Goal: Obtain resource: Download file/media

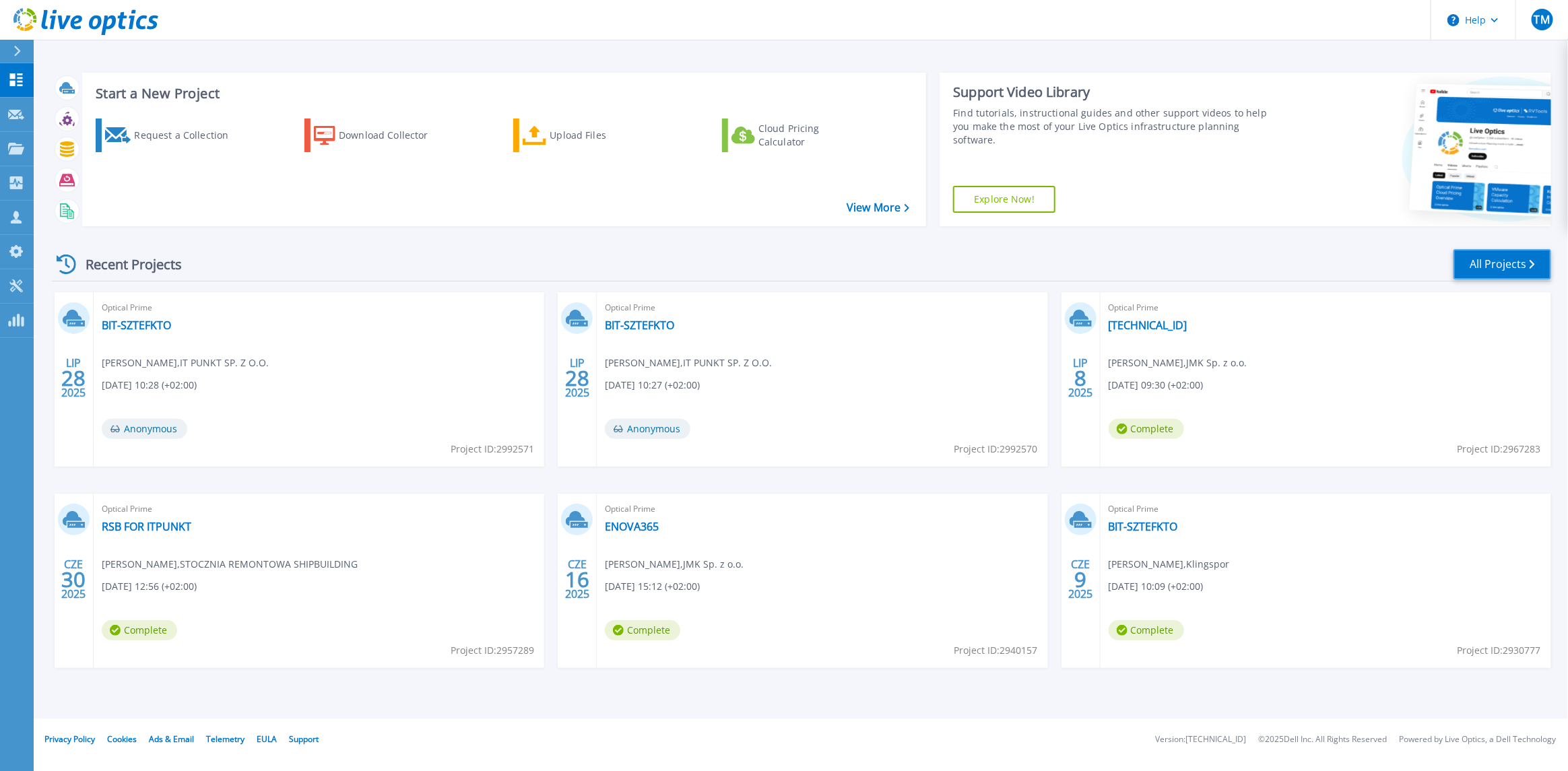
click at [1496, 267] on link "All Projects" at bounding box center [1502, 264] width 98 height 30
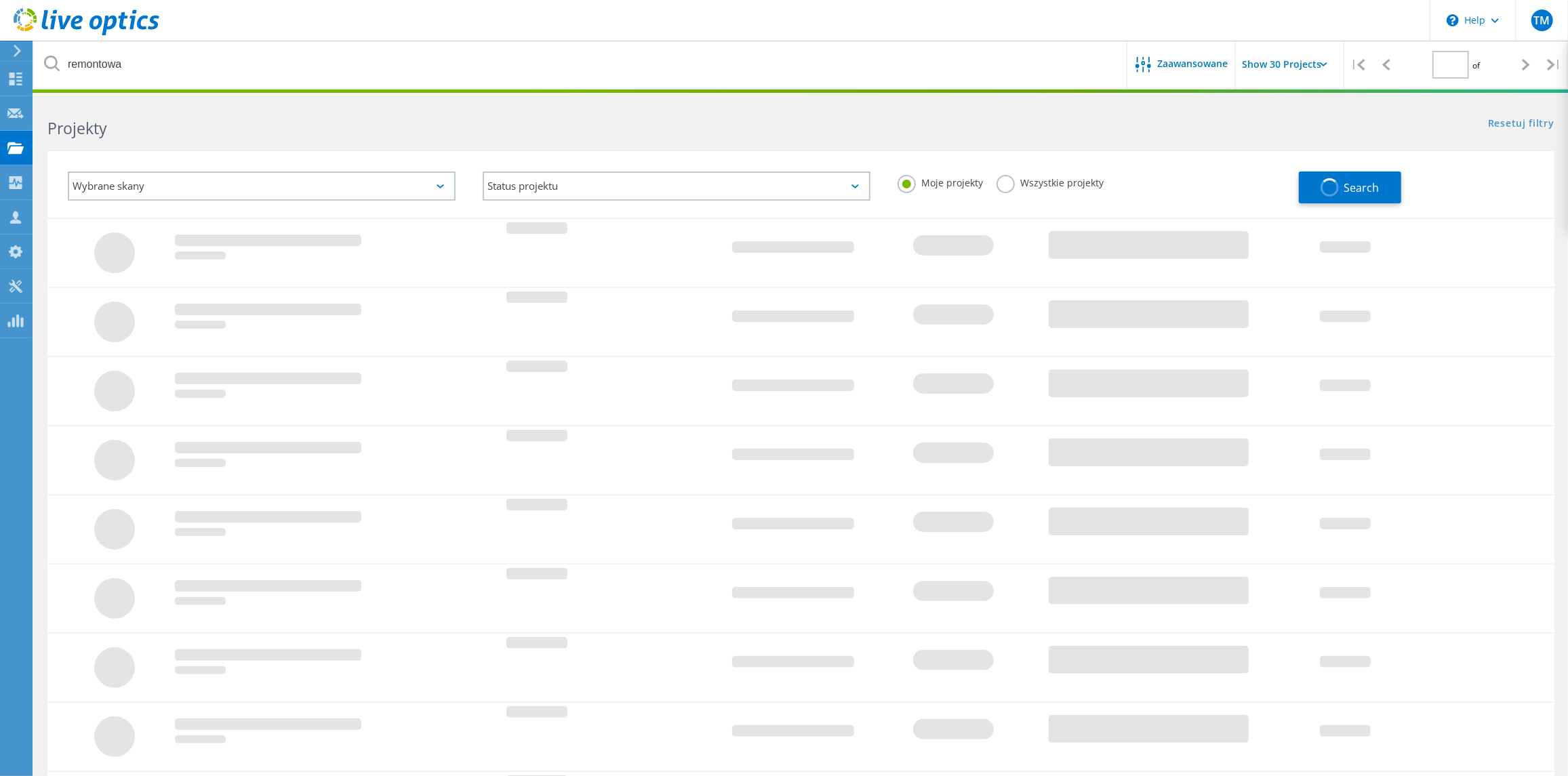
type input "1"
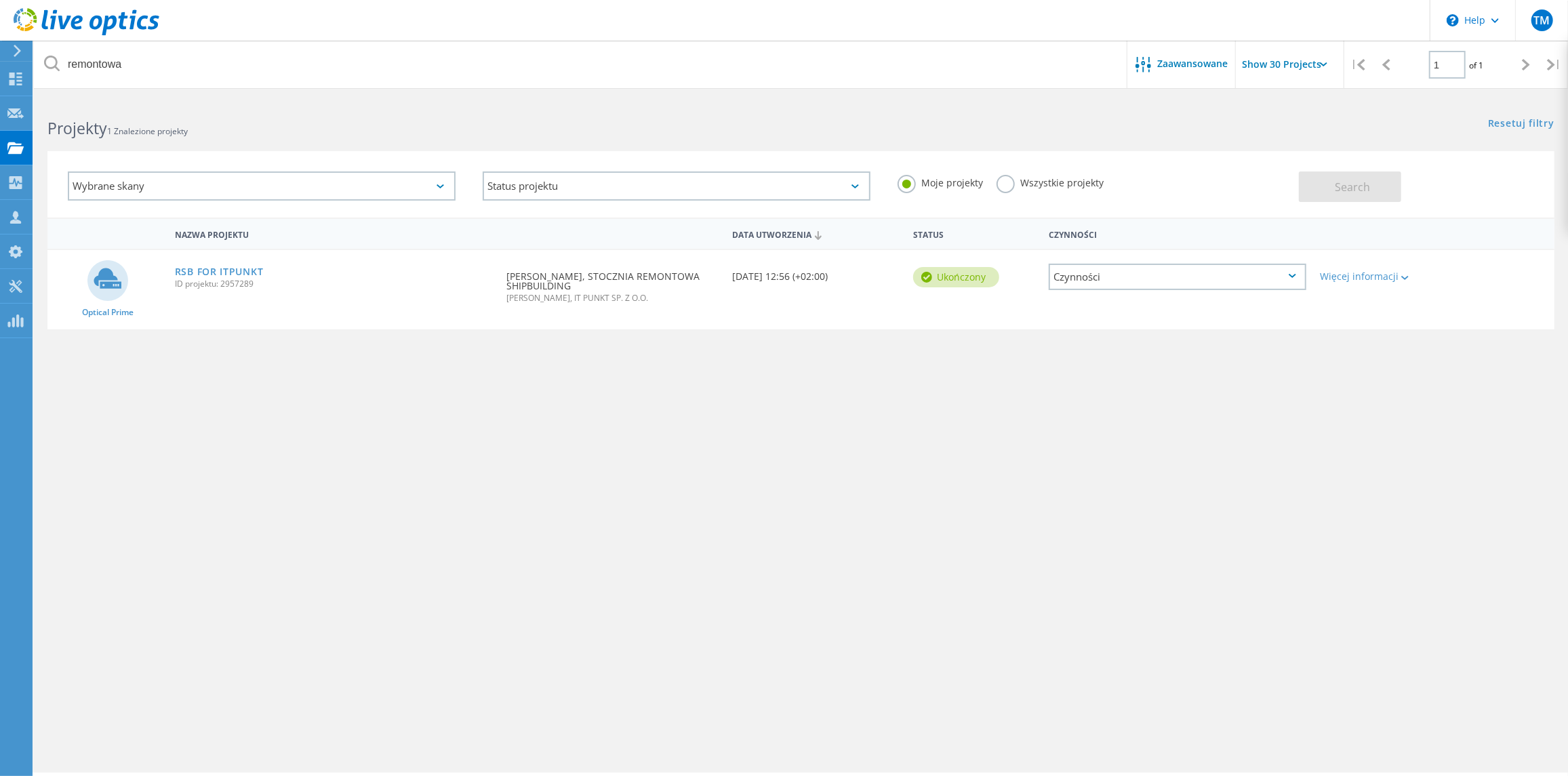
click at [383, 185] on div "Wybrane skany" at bounding box center [261, 185] width 388 height 29
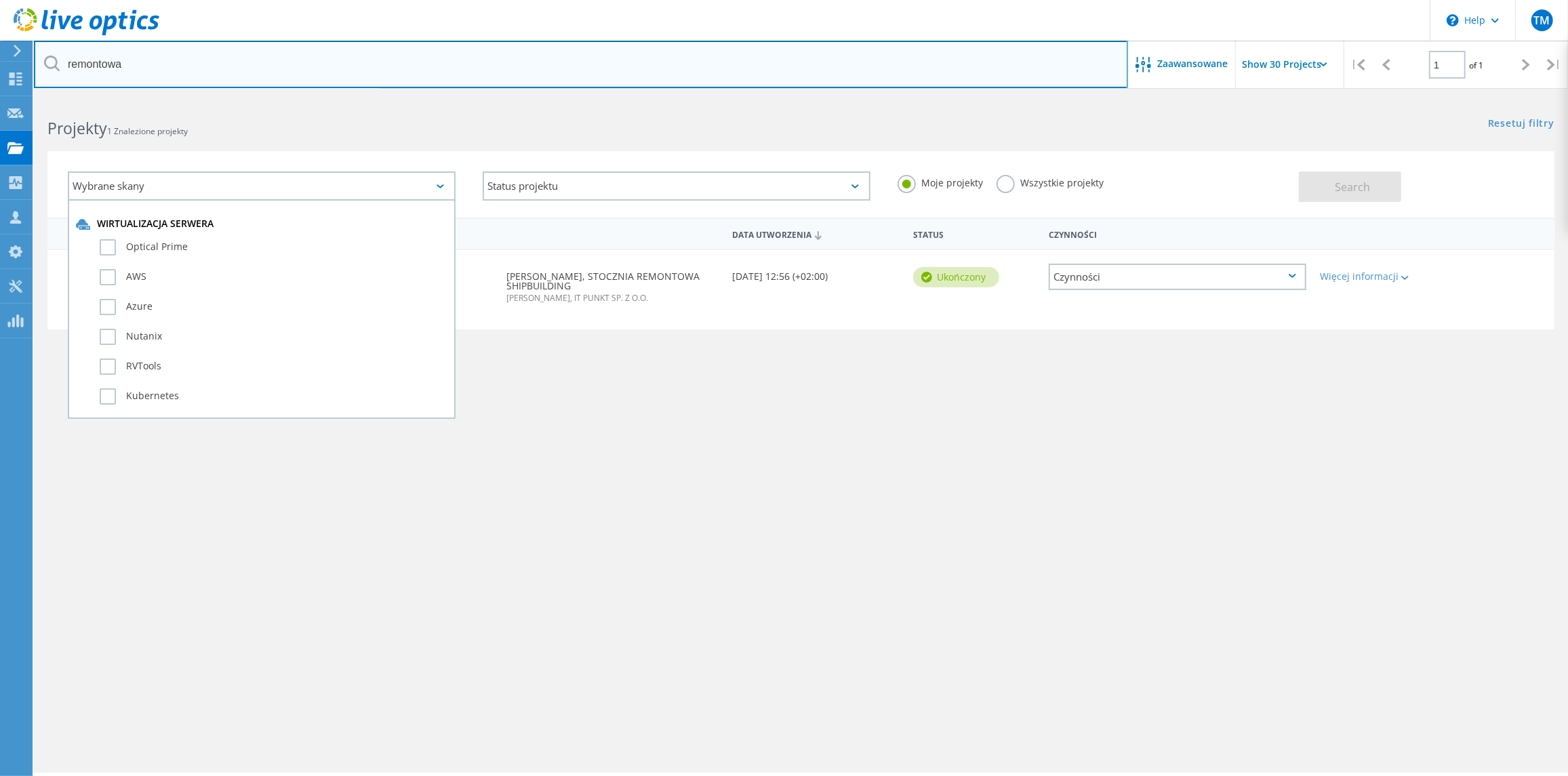
click at [423, 63] on input "remontowa" at bounding box center [581, 65] width 1094 height 47
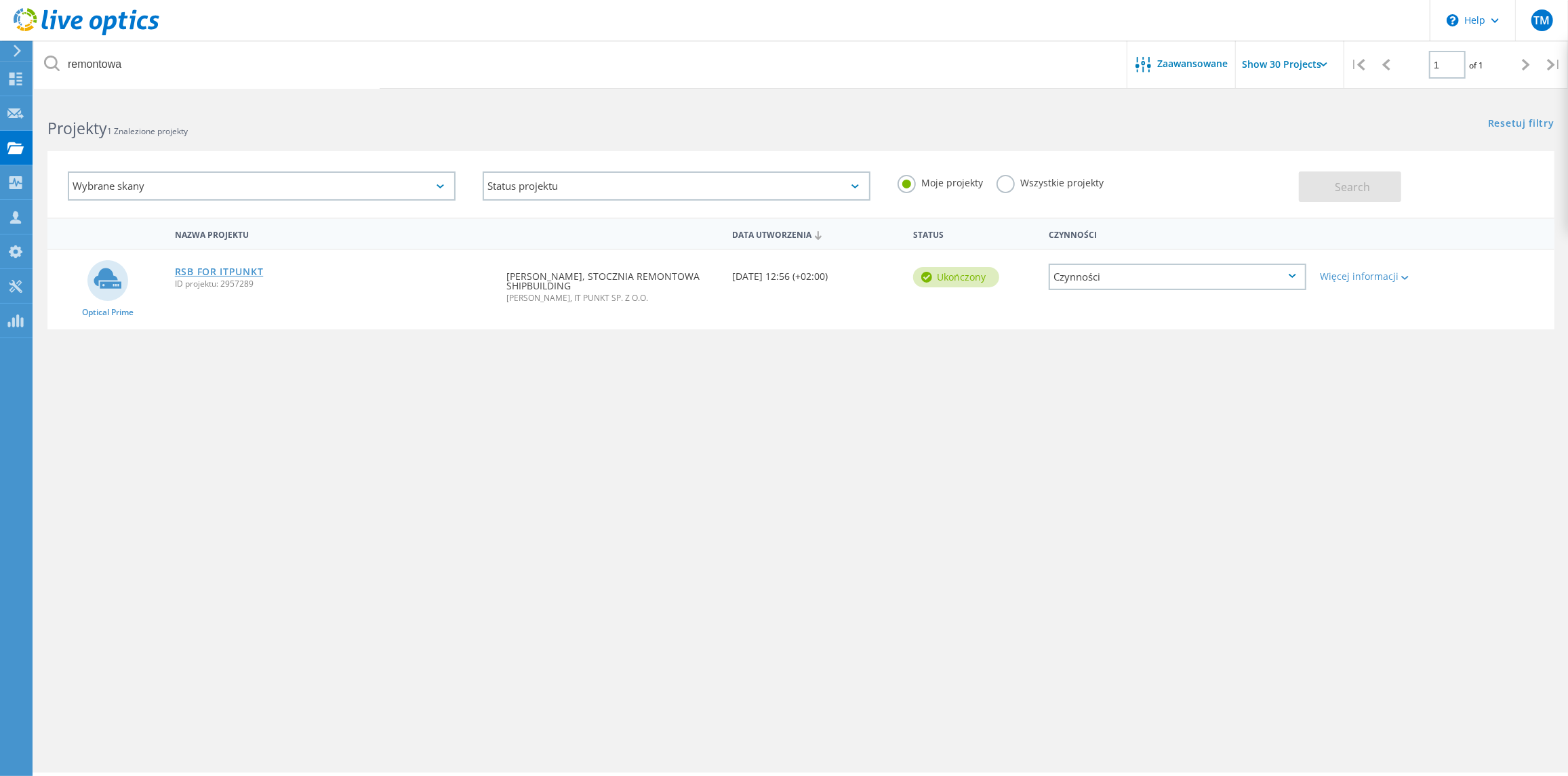
click at [224, 272] on link "RSB FOR ITPUNKT" at bounding box center [220, 272] width 89 height 10
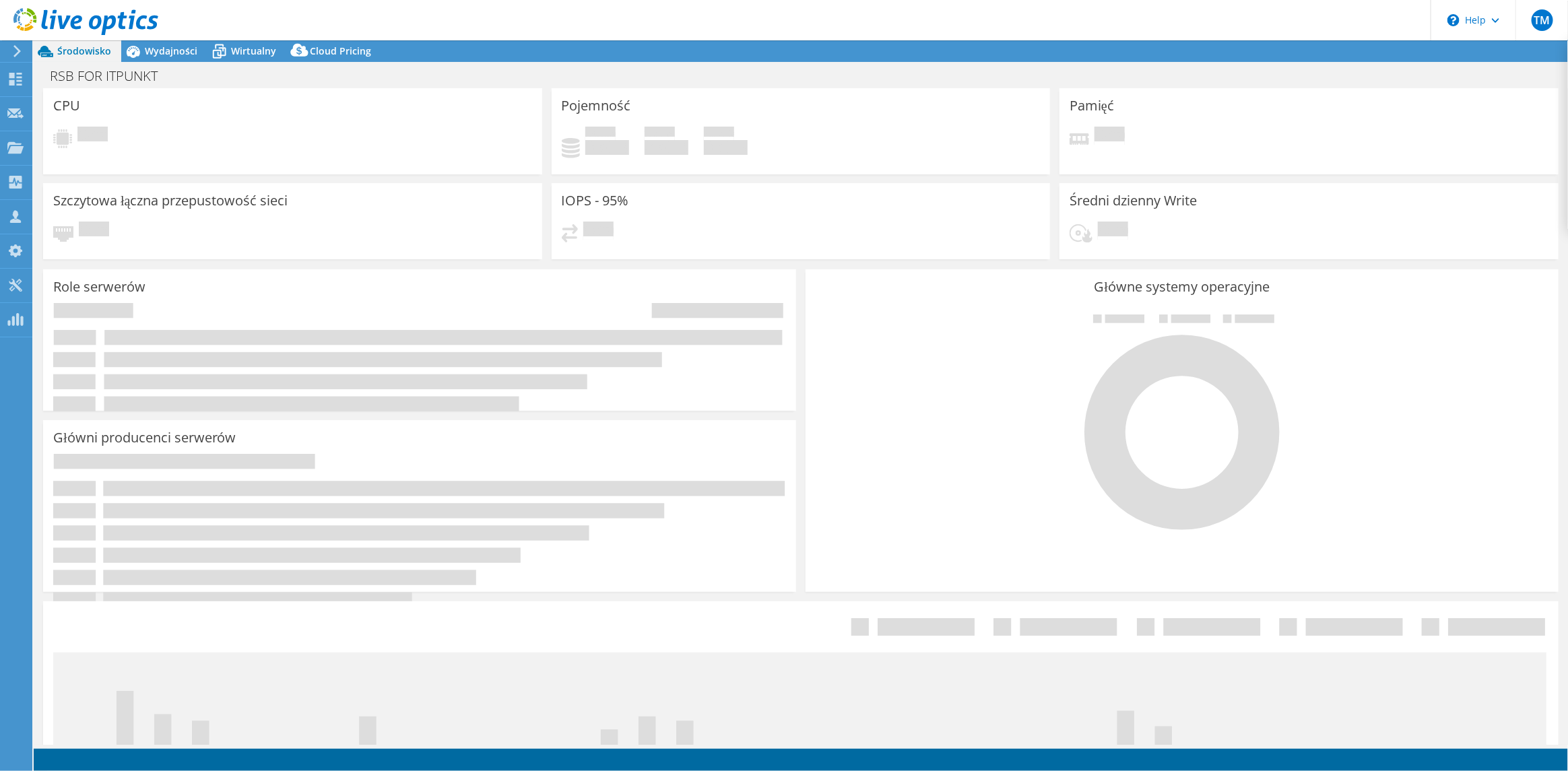
select select "USD"
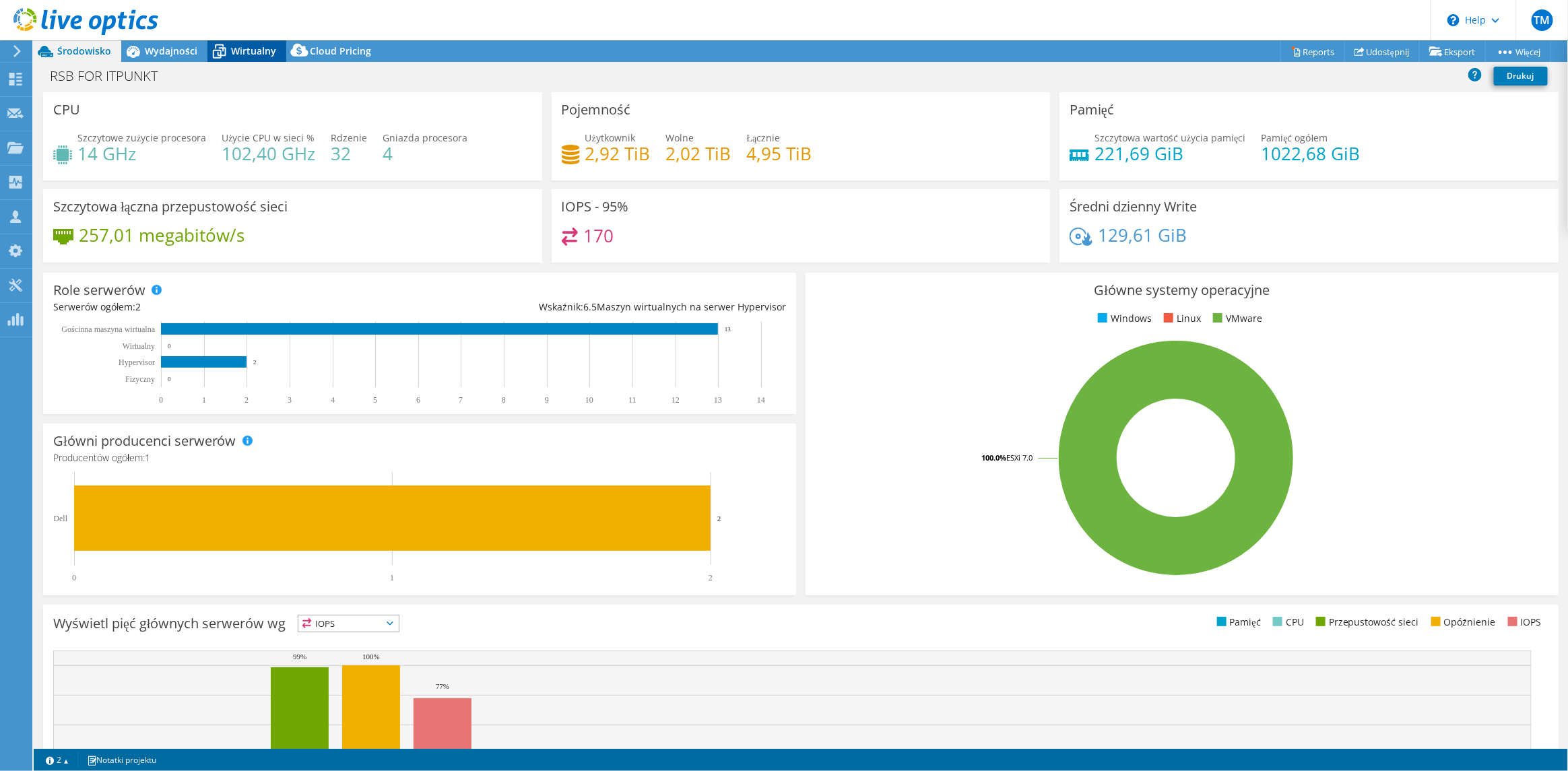
click at [241, 51] on span "Wirtualny" at bounding box center [253, 50] width 45 height 13
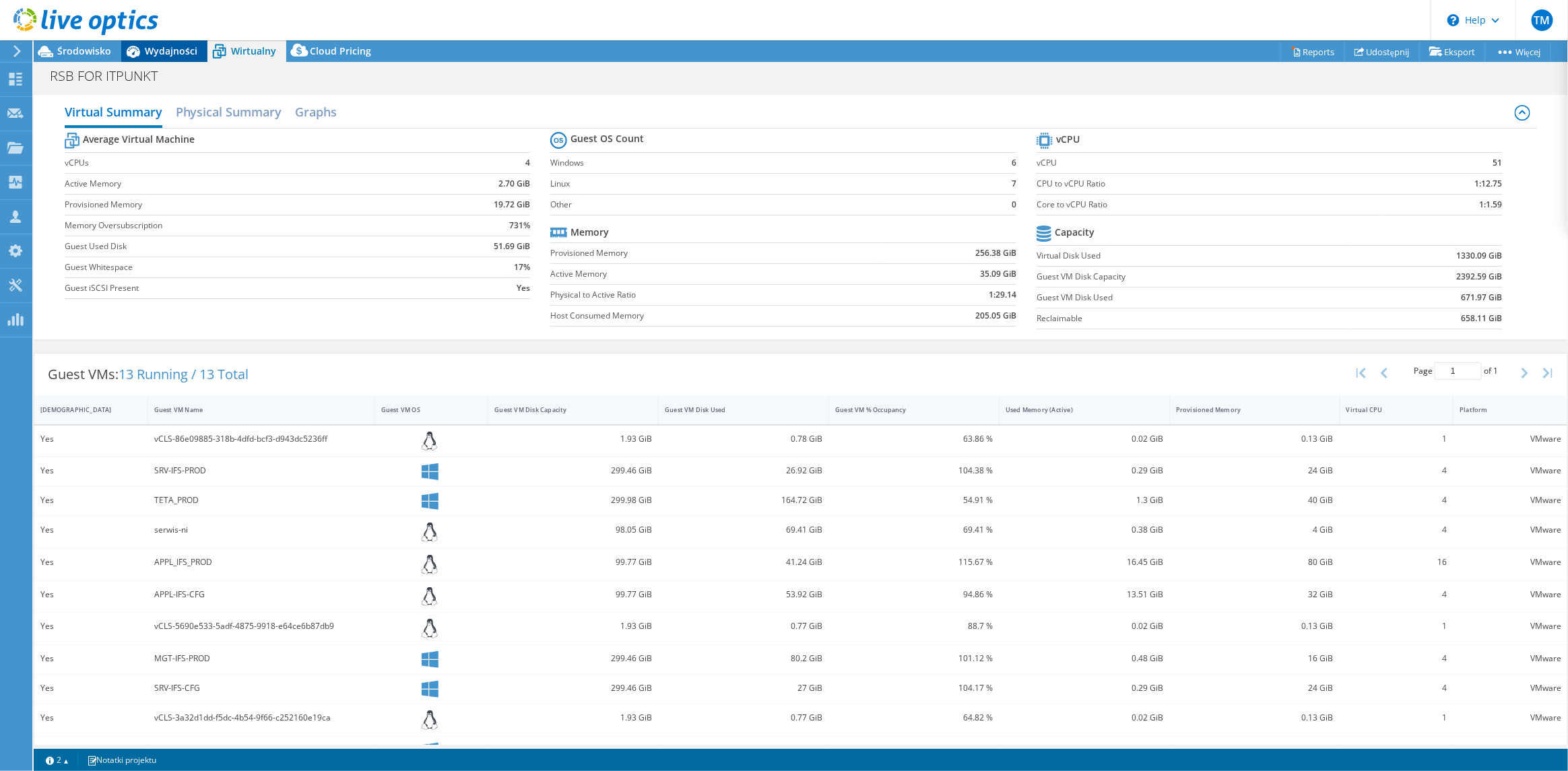
drag, startPoint x: 170, startPoint y: 49, endPoint x: 125, endPoint y: 52, distance: 45.1
click at [170, 49] on span "Wydajności" at bounding box center [170, 50] width 52 height 13
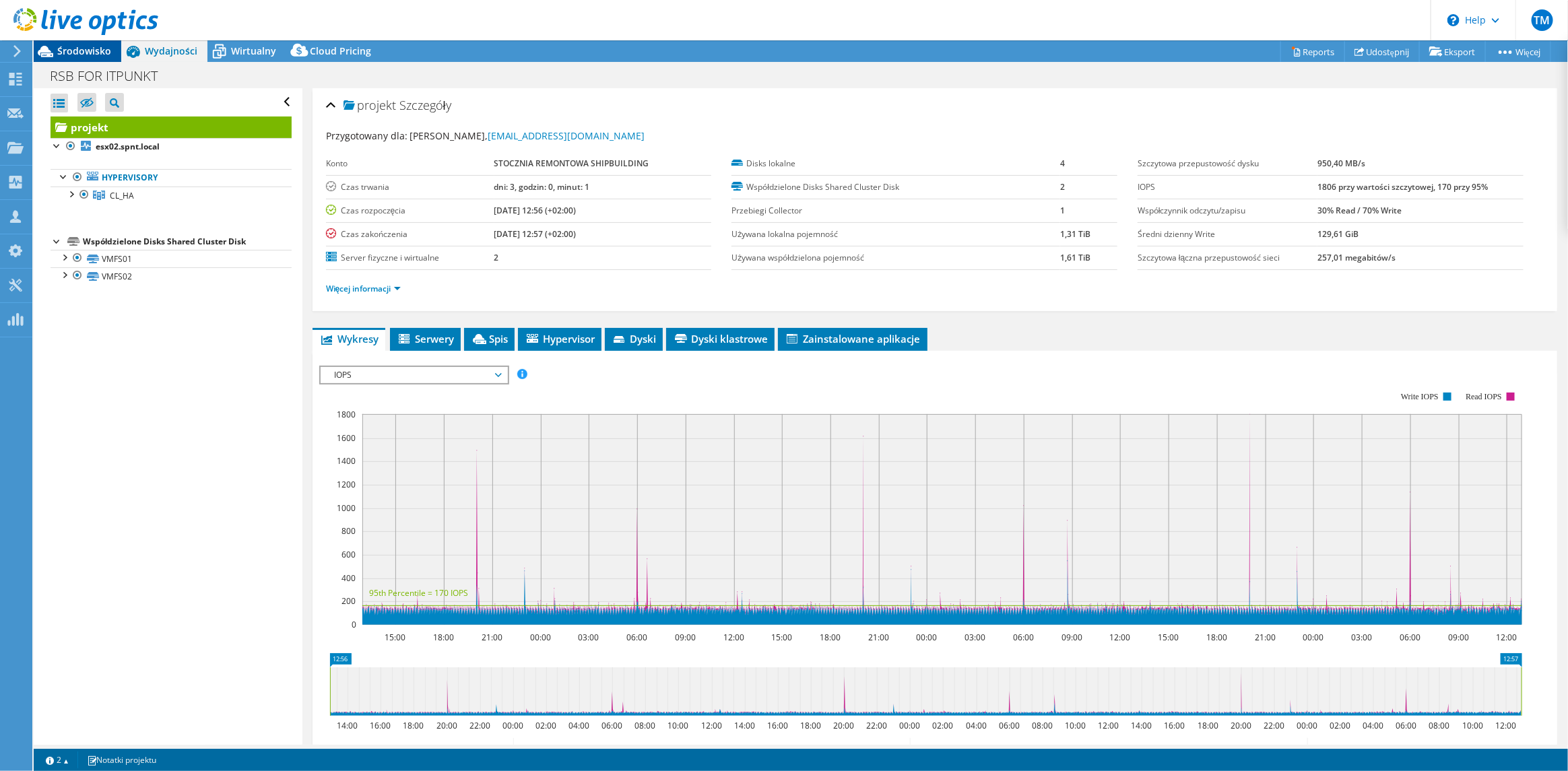
click at [93, 49] on span "Środowisko" at bounding box center [84, 50] width 54 height 13
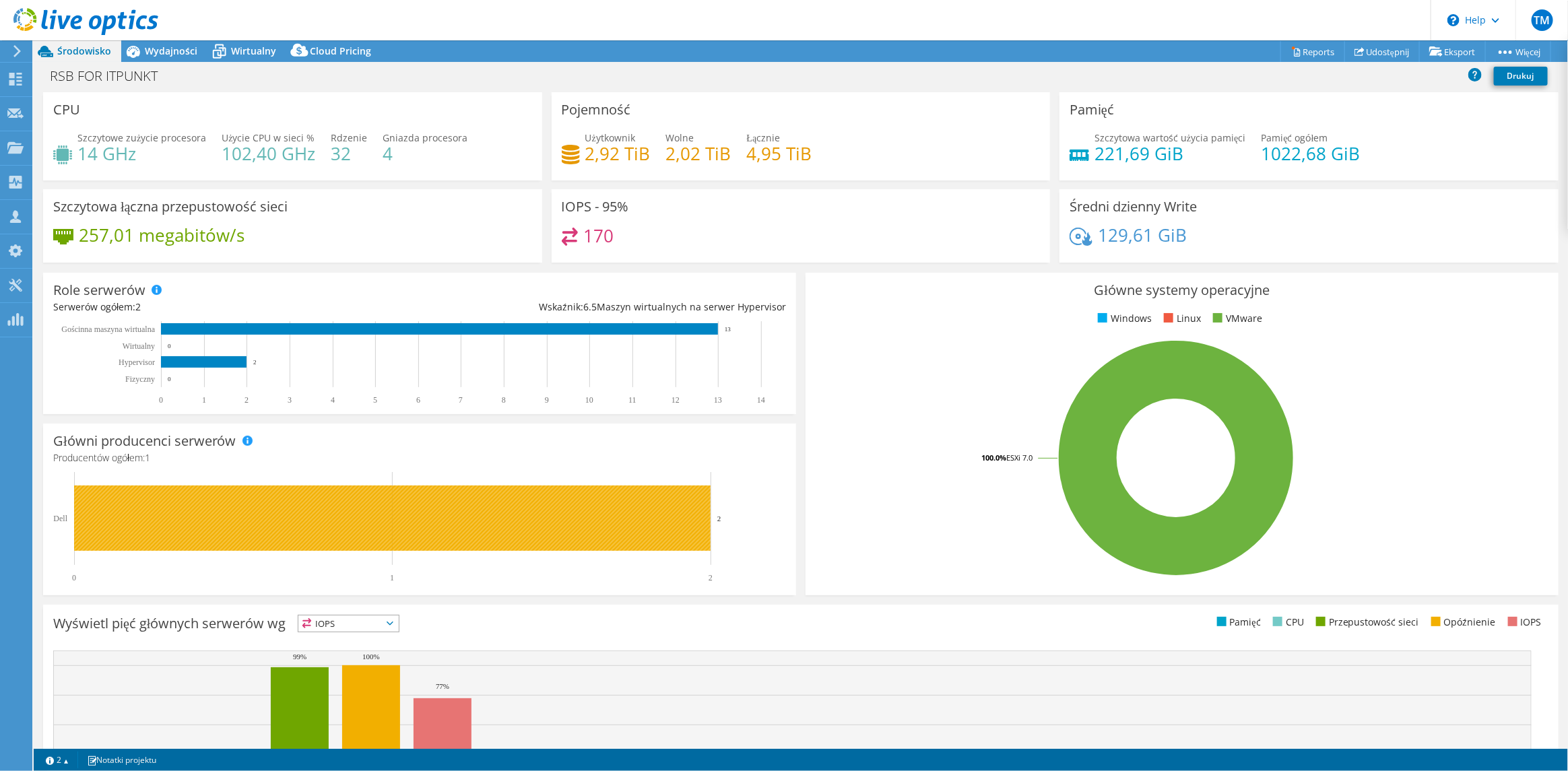
scroll to position [128, 0]
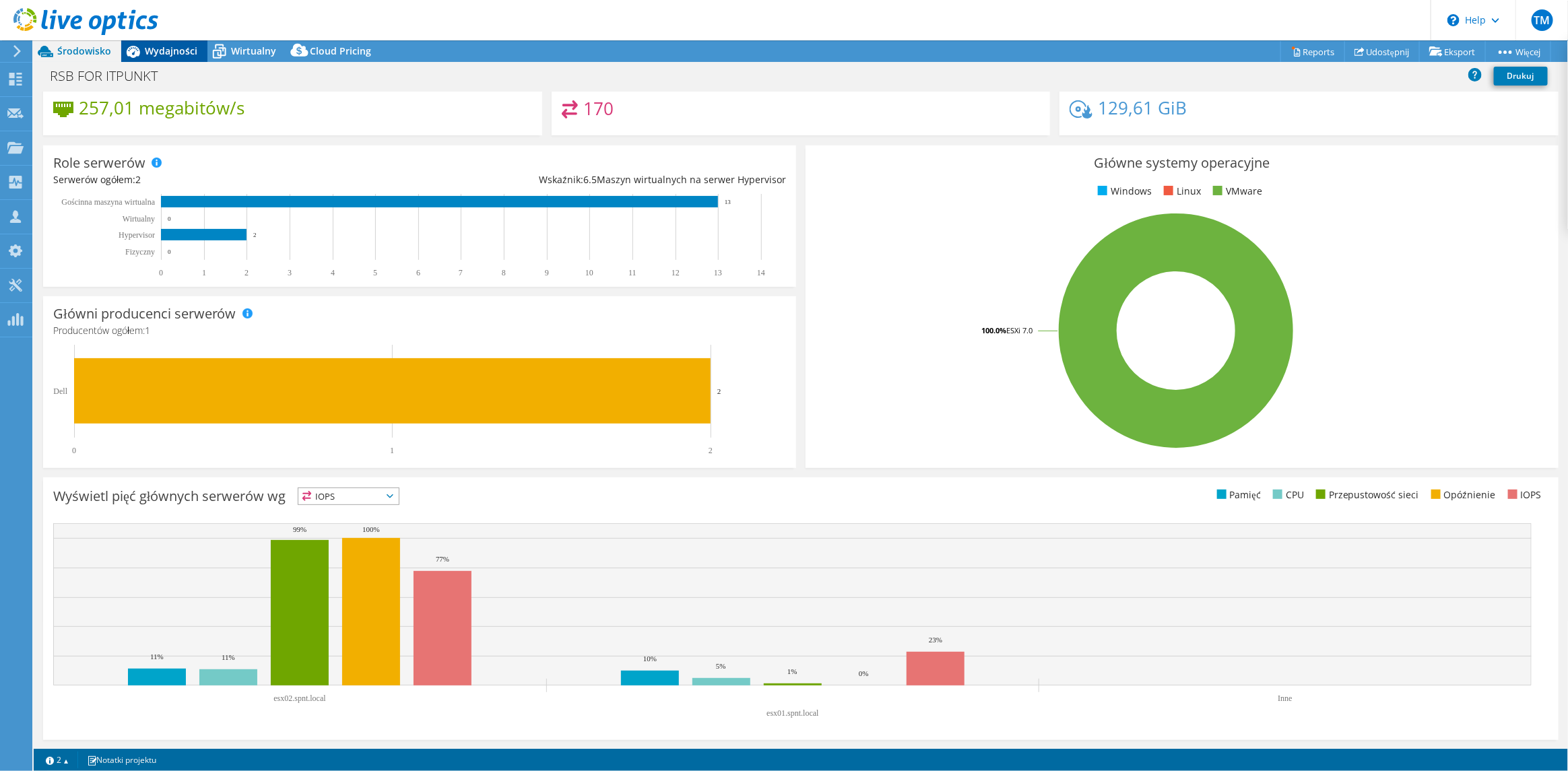
click at [179, 51] on span "Wydajności" at bounding box center [170, 50] width 52 height 13
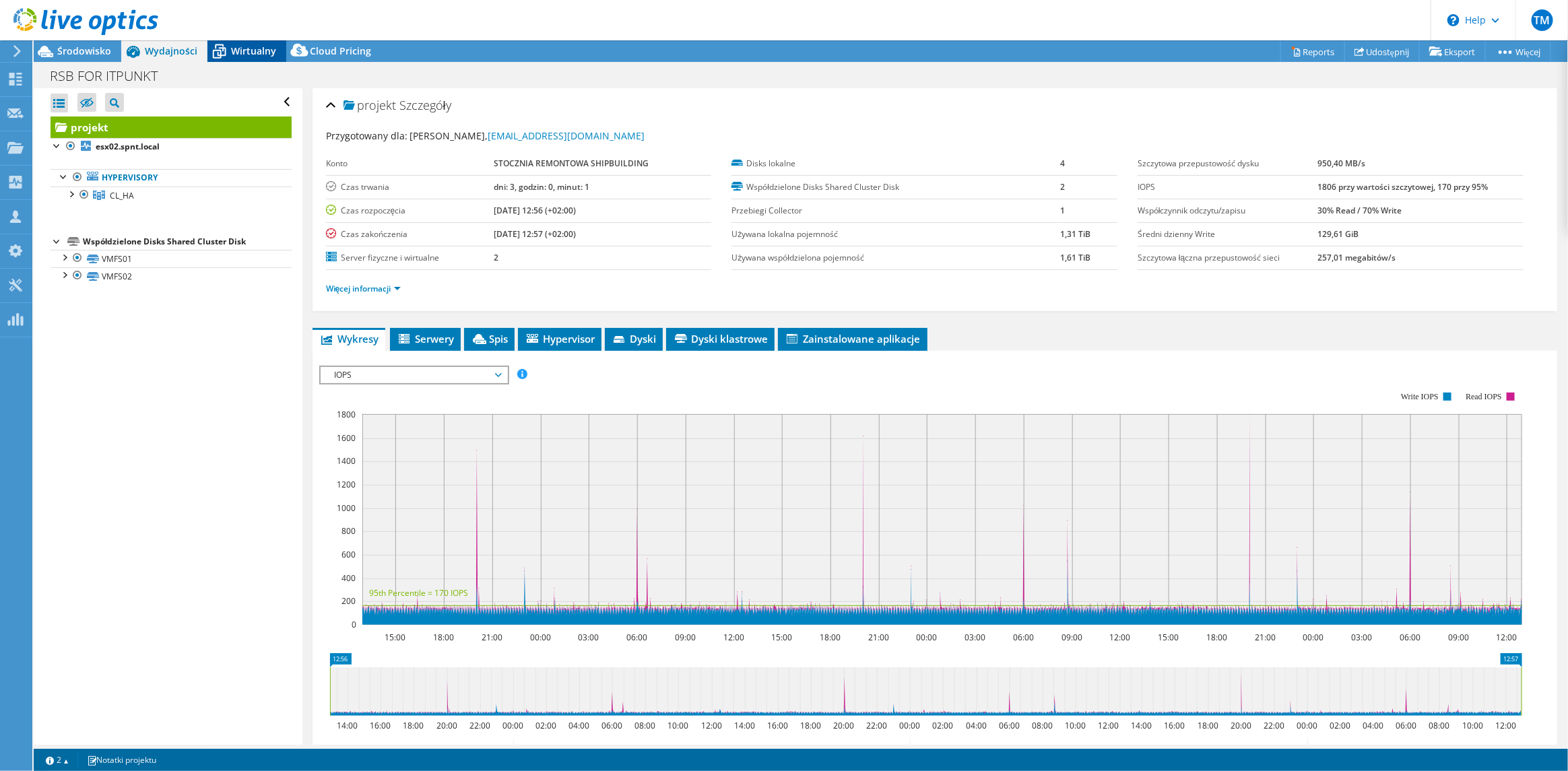
scroll to position [0, 0]
click at [254, 55] on span "Wirtualny" at bounding box center [253, 50] width 45 height 13
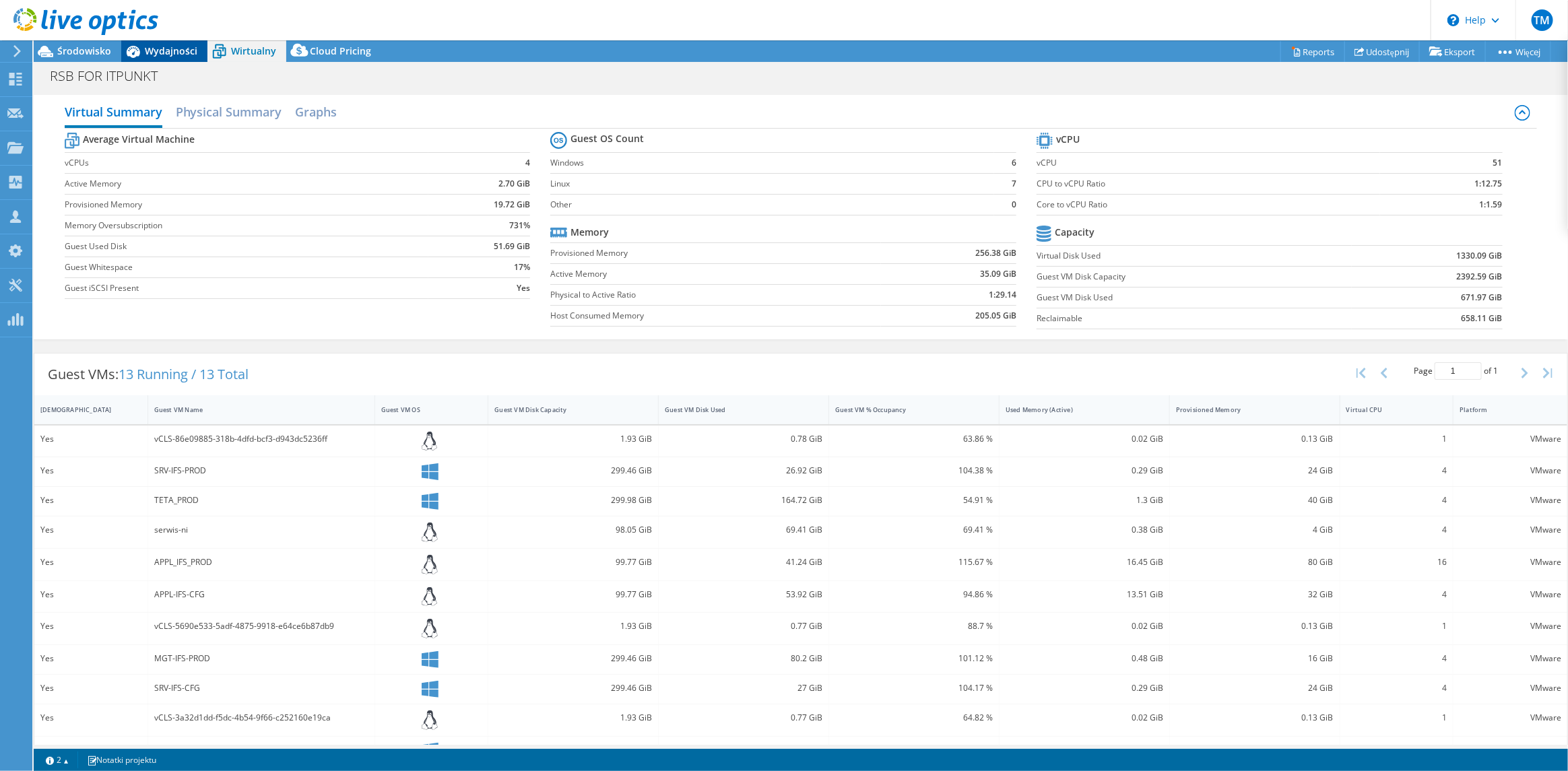
click at [160, 48] on span "Wydajności" at bounding box center [170, 50] width 52 height 13
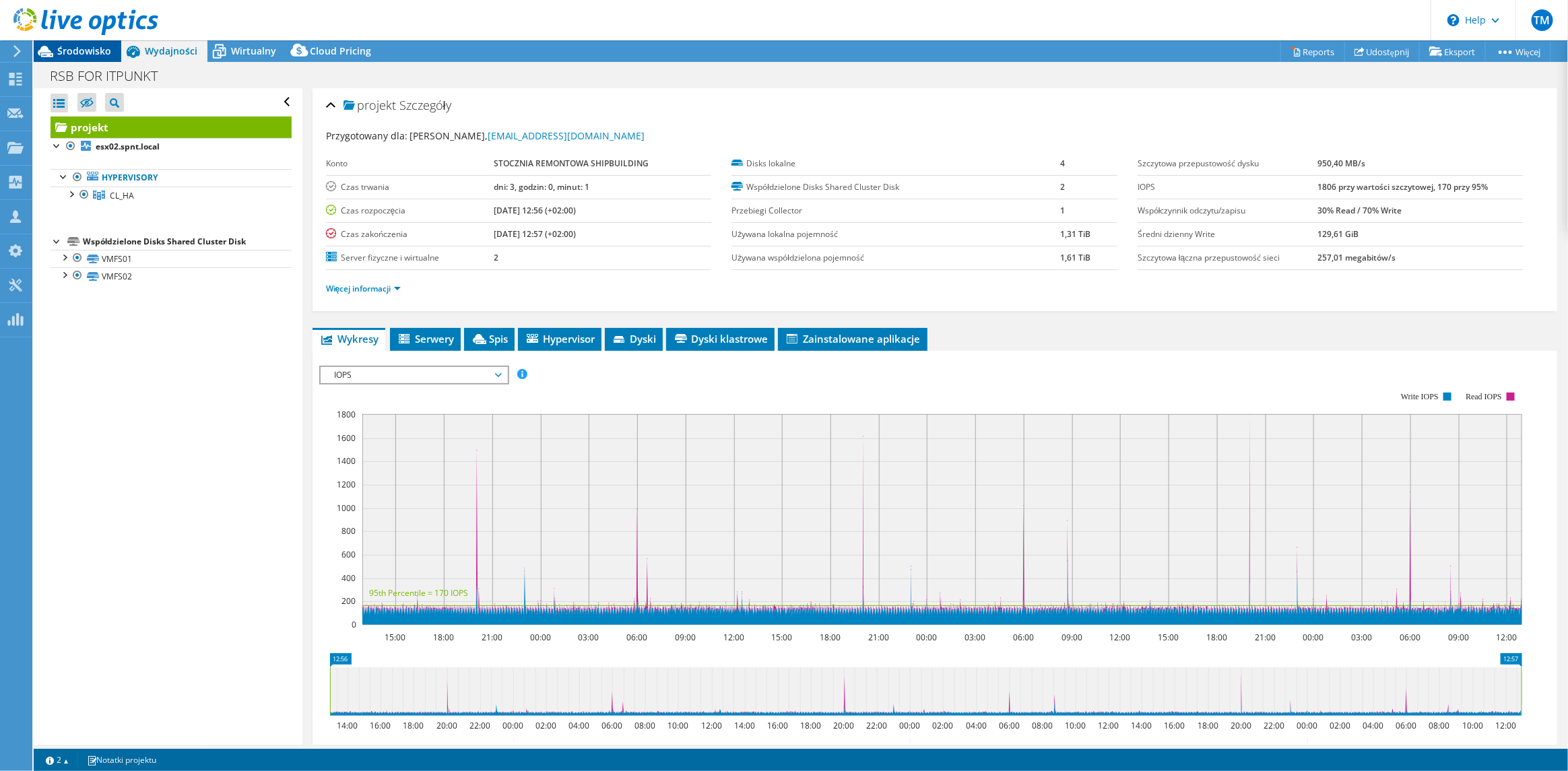
click at [61, 51] on span "Środowisko" at bounding box center [84, 50] width 54 height 13
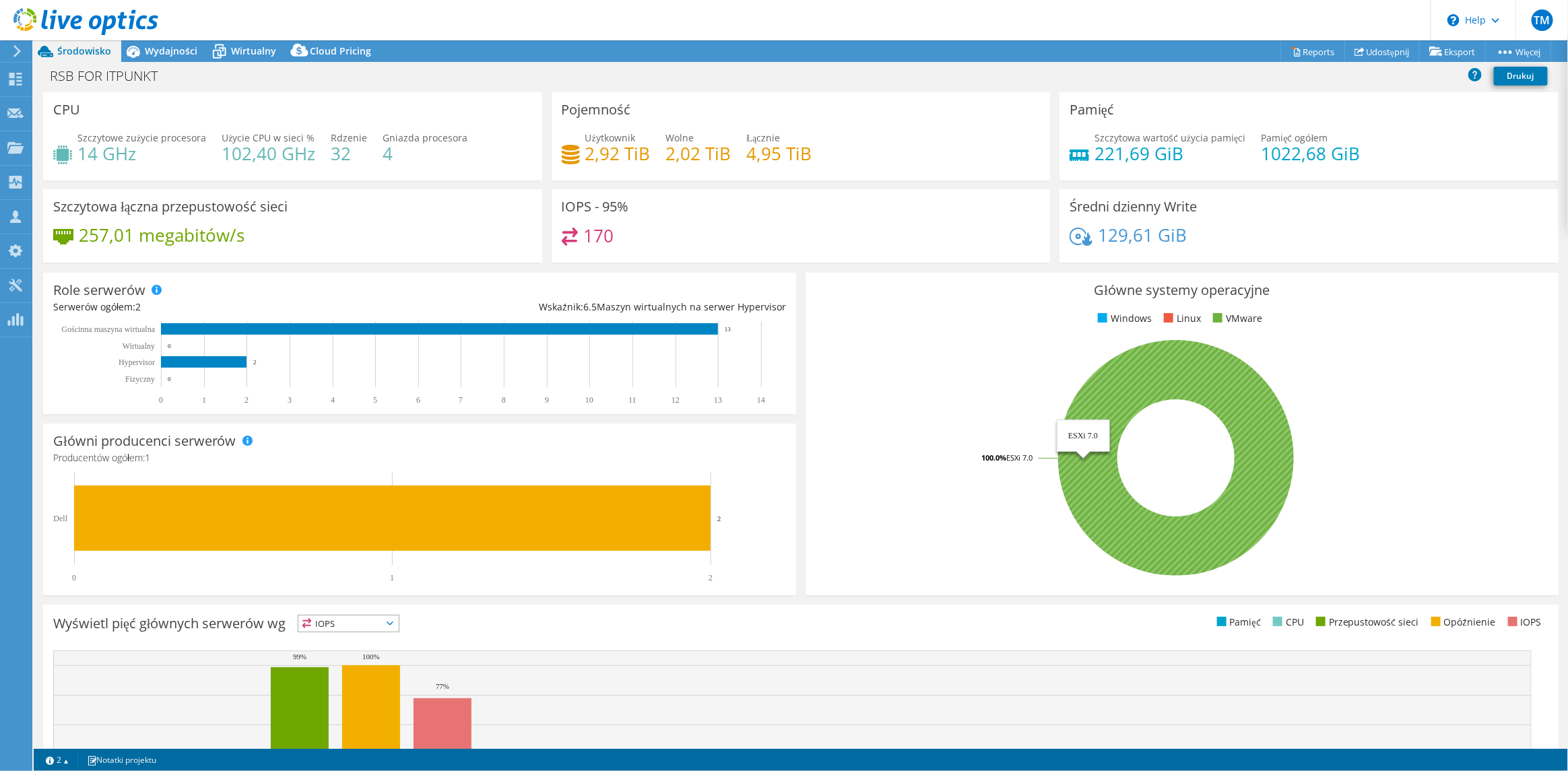
click at [1088, 482] on icon at bounding box center [1177, 458] width 236 height 236
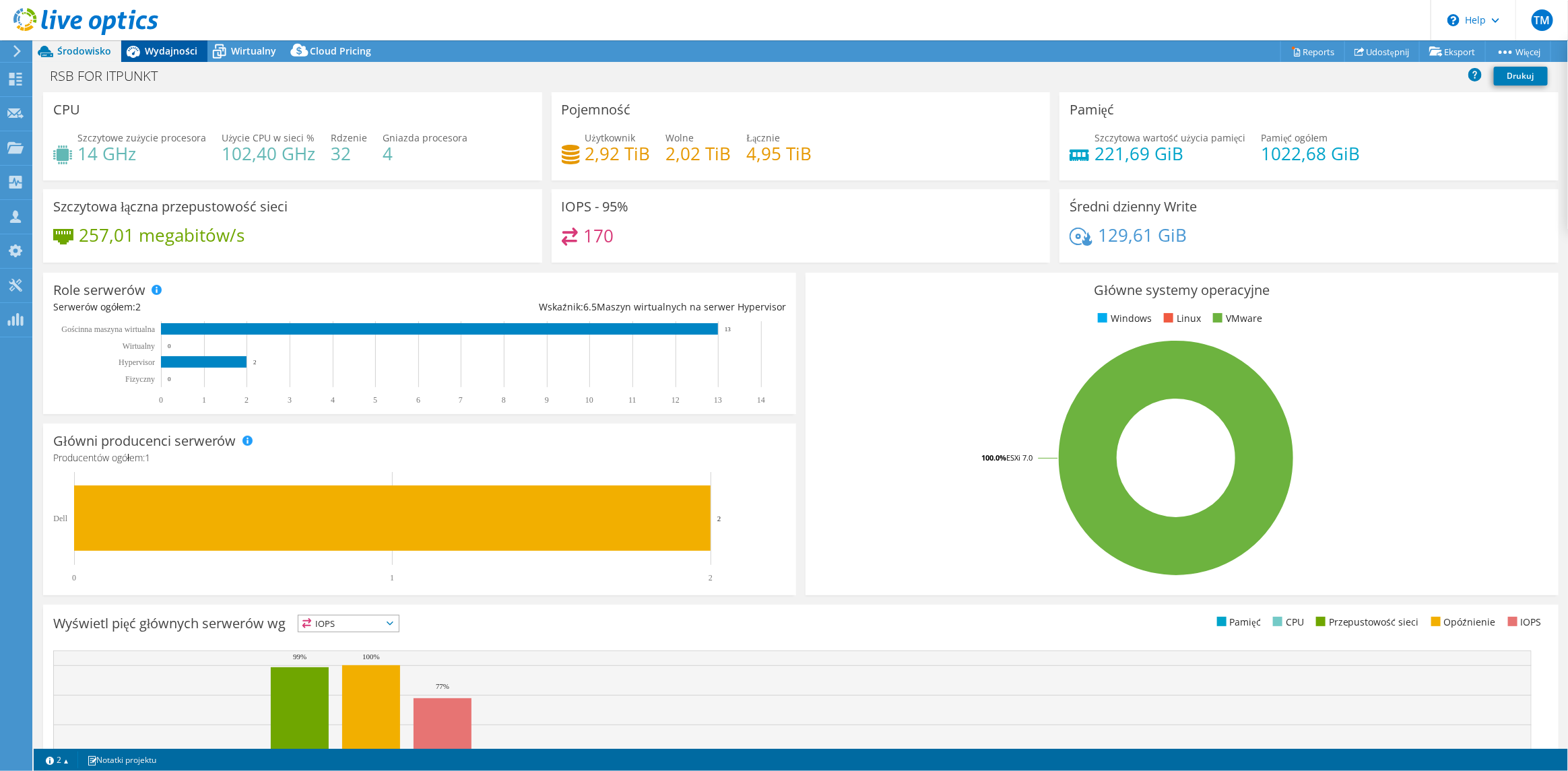
click at [172, 51] on span "Wydajności" at bounding box center [170, 50] width 52 height 13
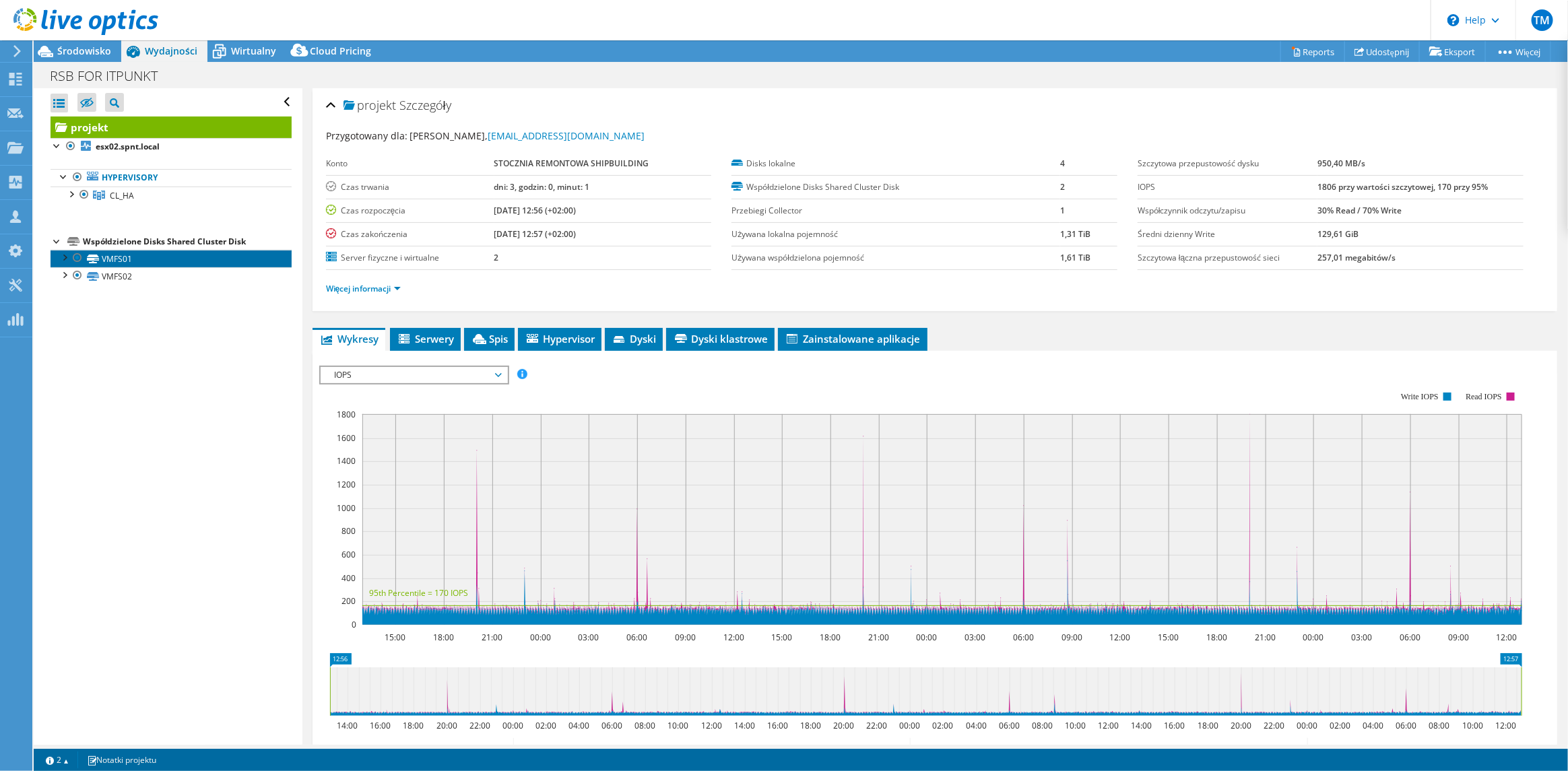
click at [100, 254] on link "VMFS01" at bounding box center [171, 259] width 241 height 18
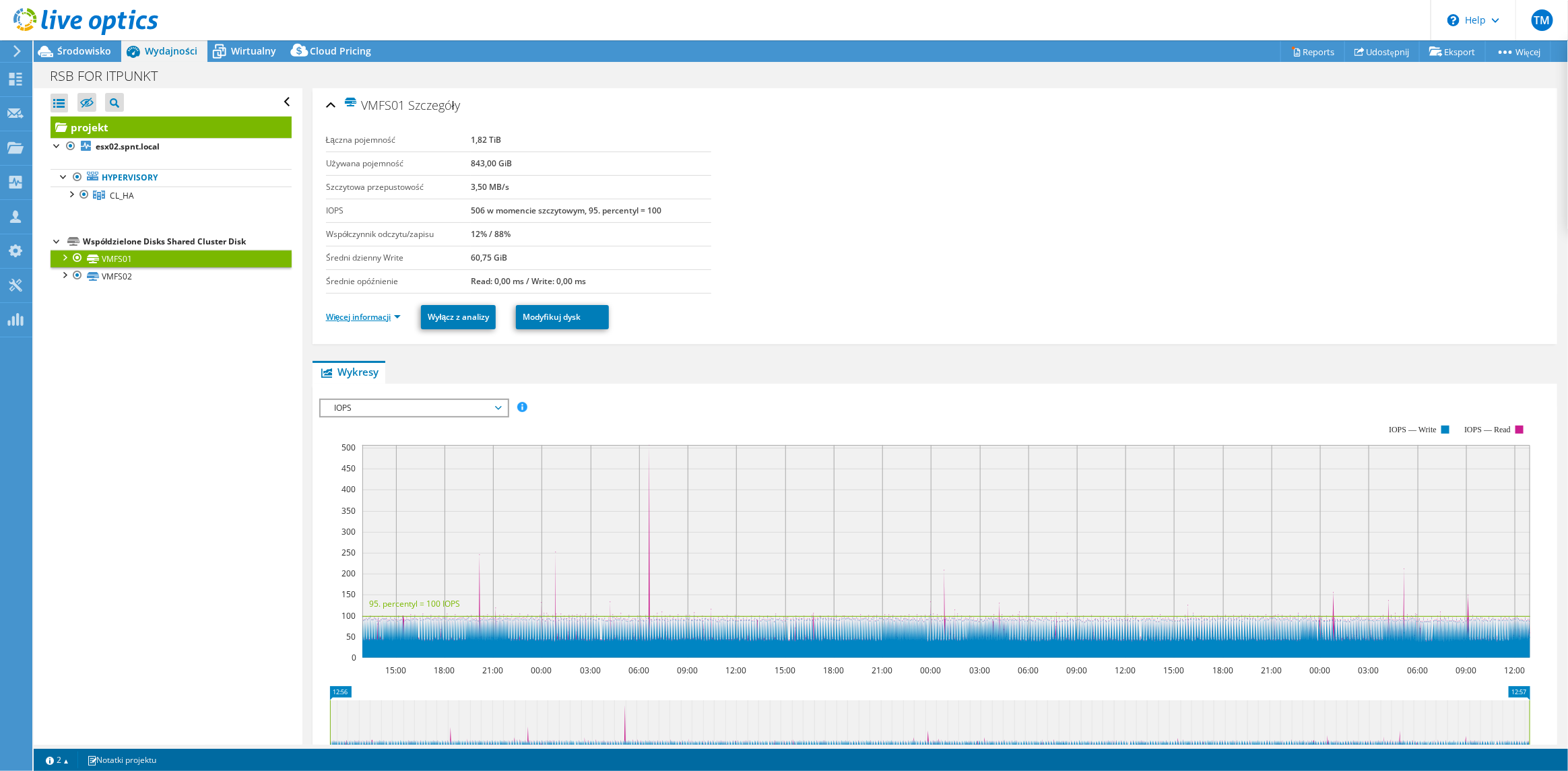
click at [369, 311] on link "Więcej informacji" at bounding box center [363, 317] width 75 height 12
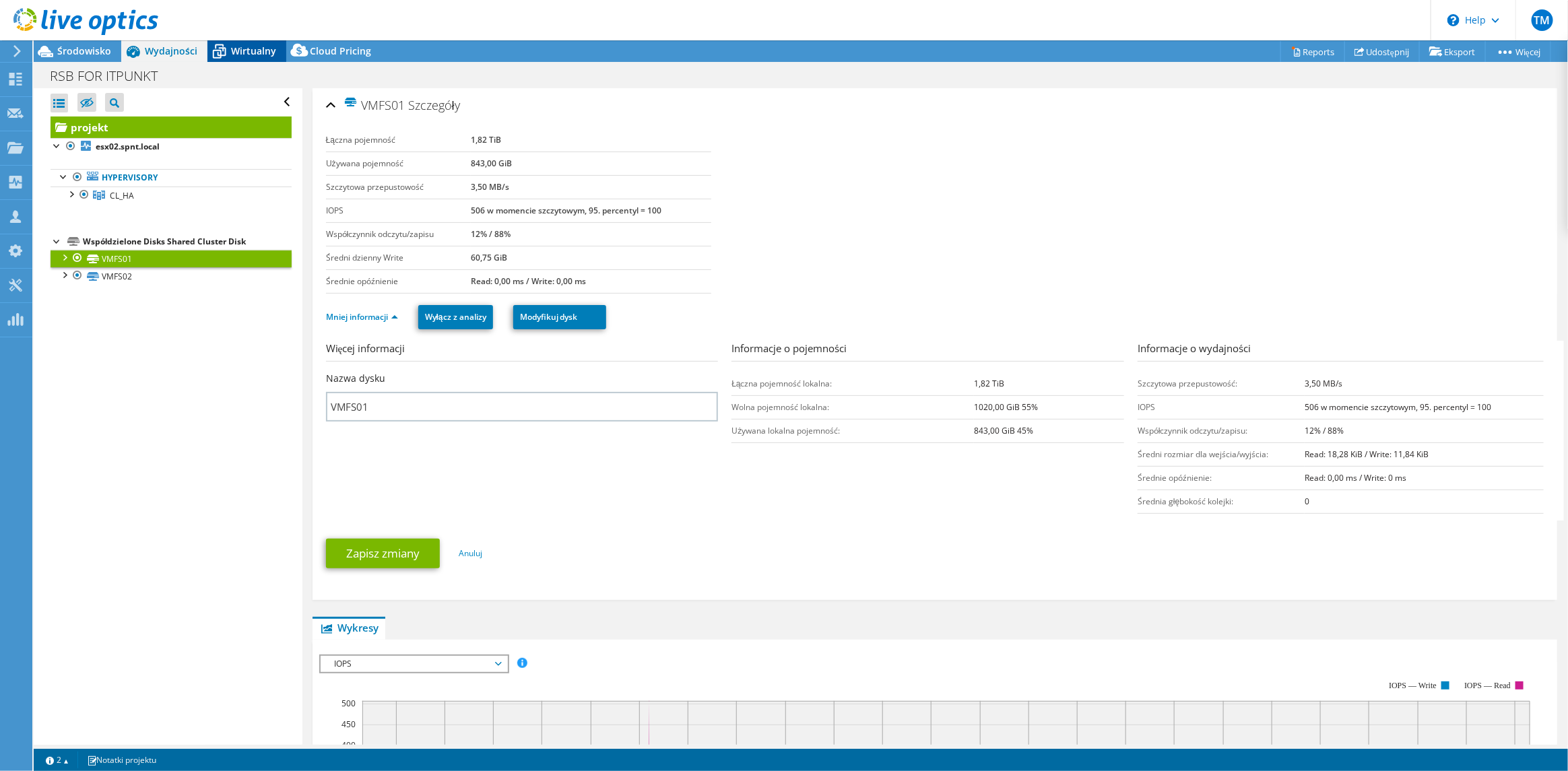
click at [251, 48] on span "Wirtualny" at bounding box center [253, 50] width 45 height 13
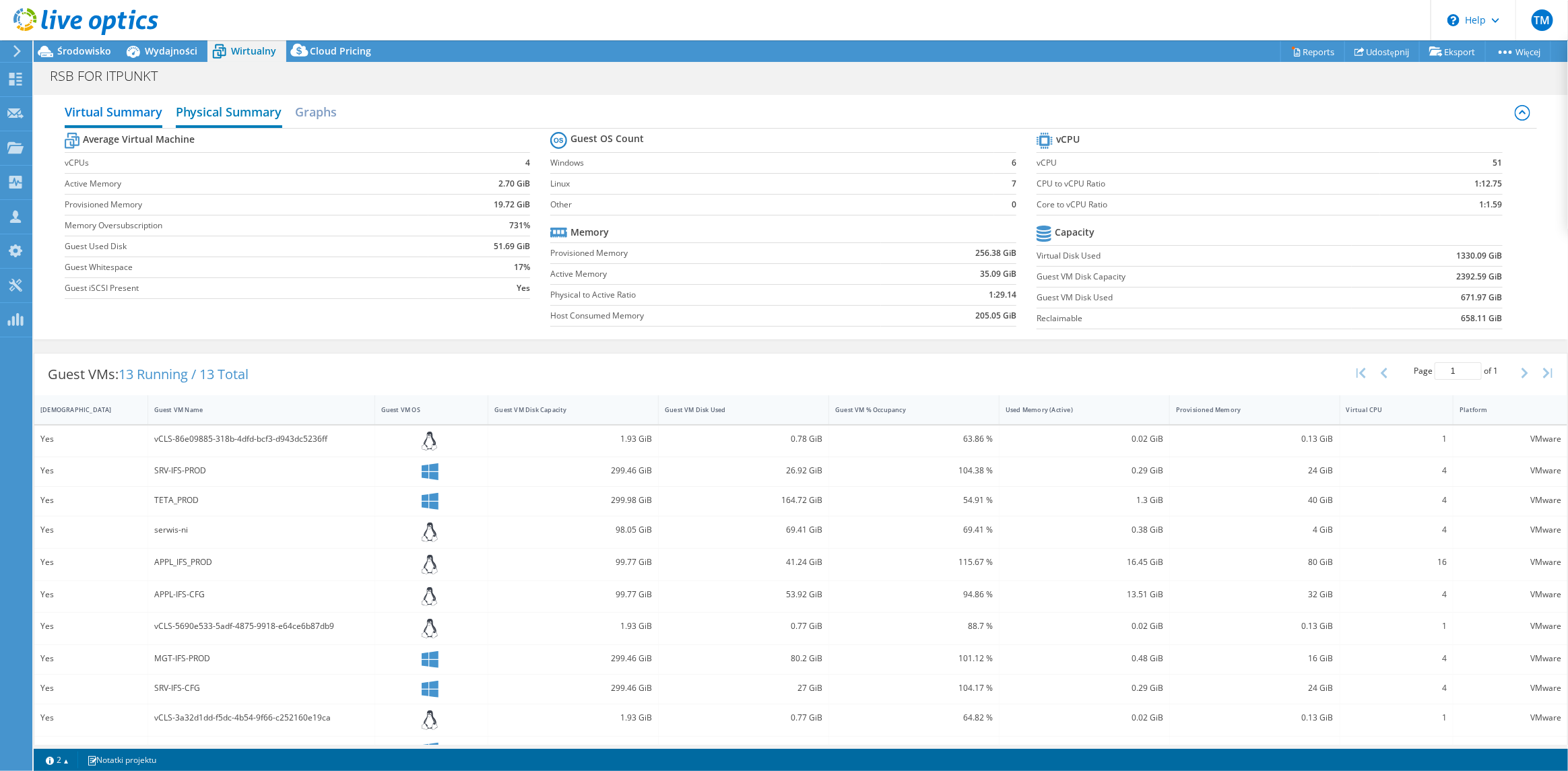
drag, startPoint x: 250, startPoint y: 109, endPoint x: 270, endPoint y: 114, distance: 20.6
click at [251, 109] on h2 "Physical Summary" at bounding box center [229, 113] width 106 height 29
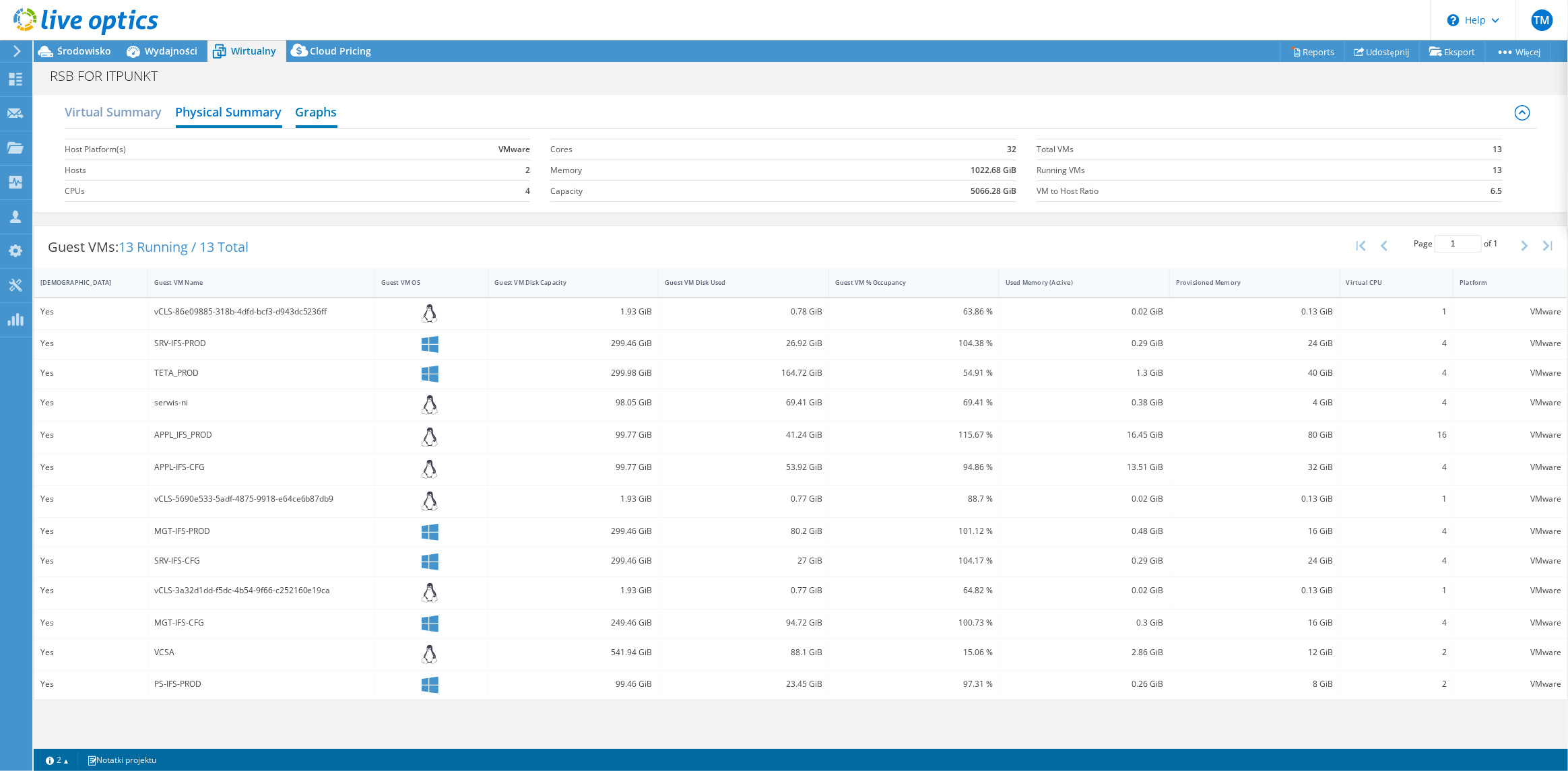
click at [322, 108] on h2 "Graphs" at bounding box center [316, 113] width 42 height 29
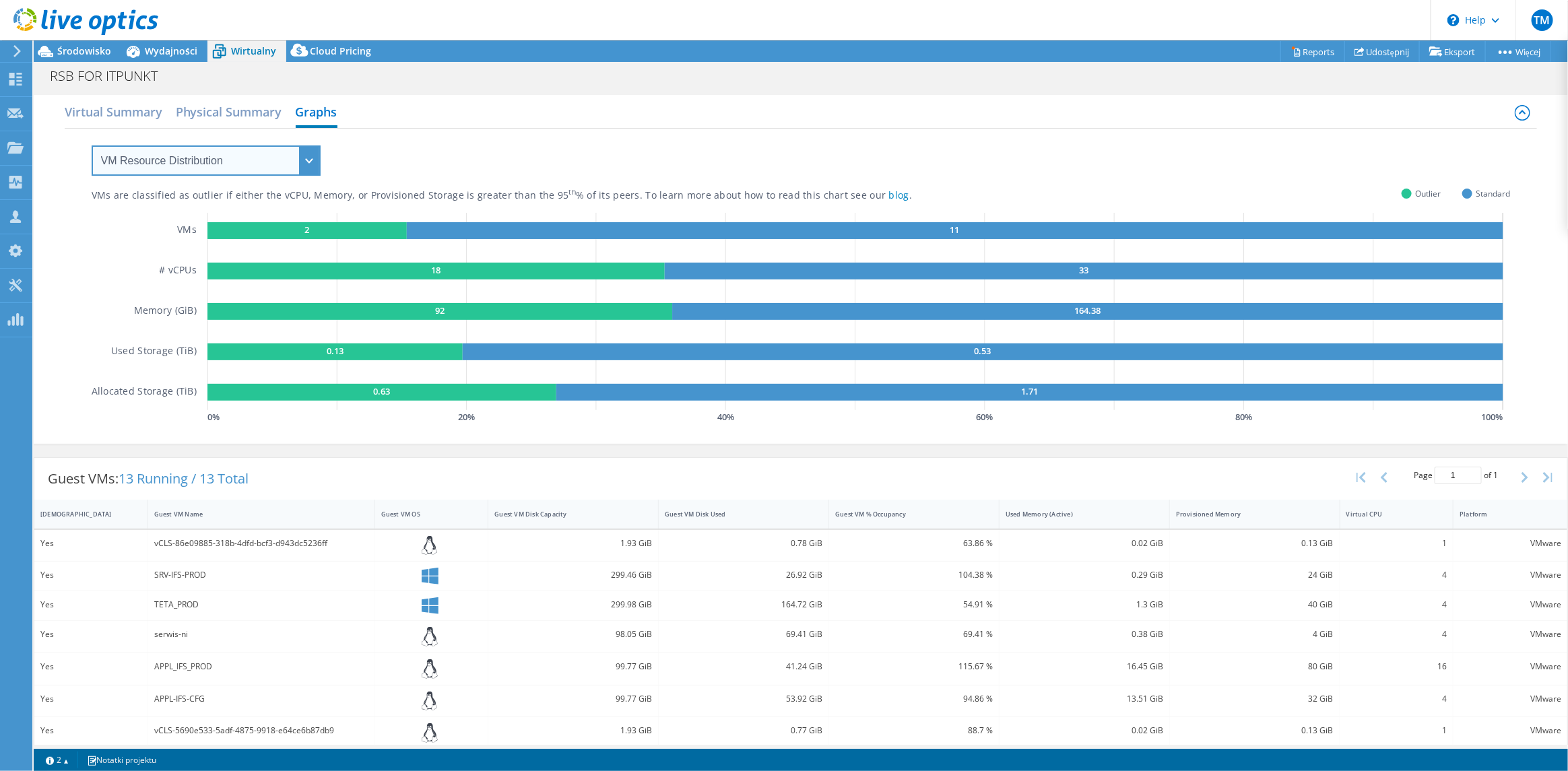
click at [310, 161] on select "VM Resource Distribution Provisioning Contrast Over Provisioning" at bounding box center [206, 160] width 229 height 30
drag, startPoint x: 418, startPoint y: 155, endPoint x: 403, endPoint y: 146, distance: 17.5
click at [418, 155] on div "VMs are classified as outlier if either the vCPU, Memory, or Provisioned Storag…" at bounding box center [801, 278] width 1419 height 299
click at [1292, 52] on icon at bounding box center [1297, 52] width 10 height 10
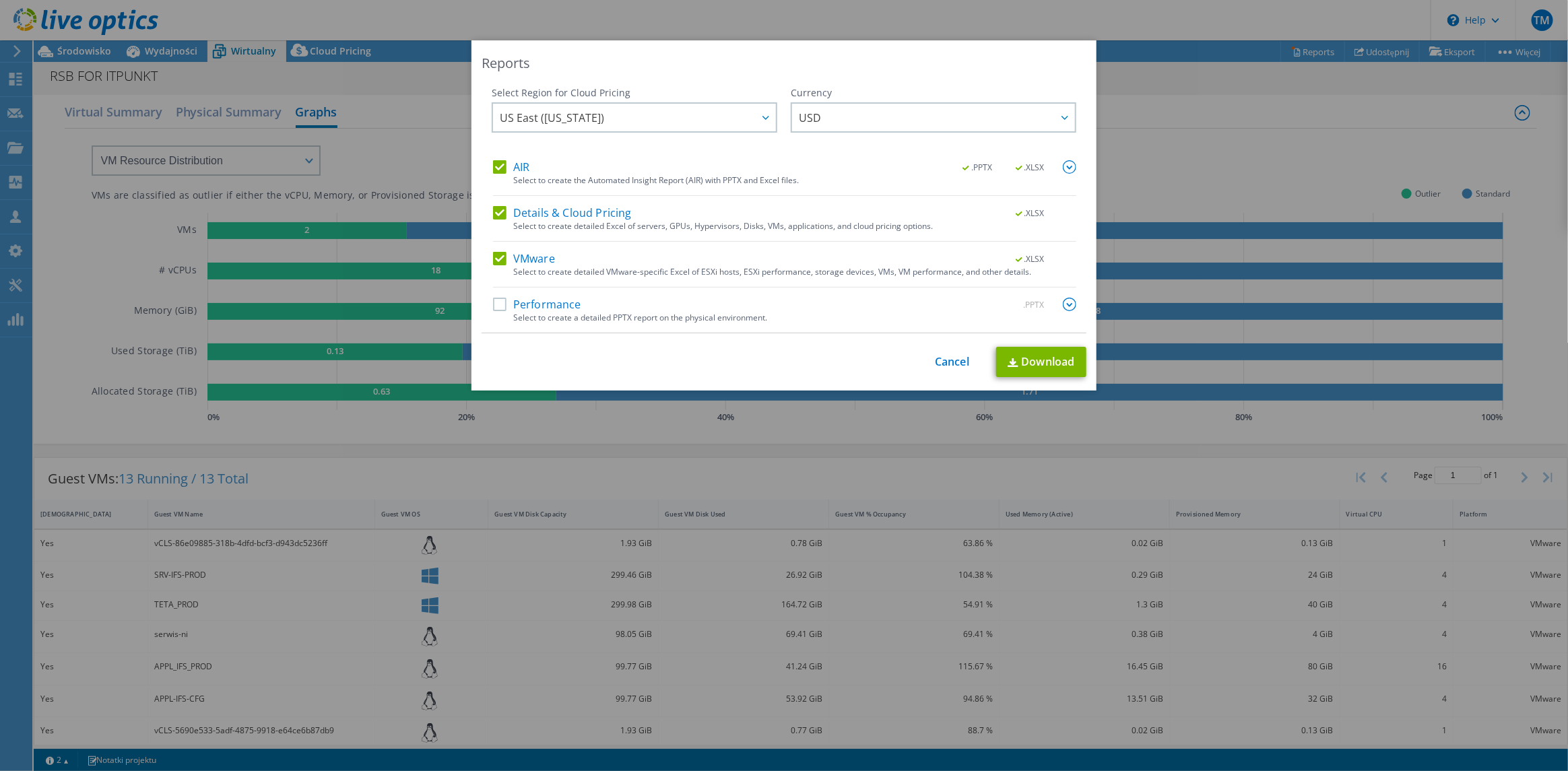
click at [497, 164] on label "AIR" at bounding box center [511, 167] width 36 height 13
click at [0, 0] on input "AIR" at bounding box center [0, 0] width 0 height 0
click at [1021, 361] on link "Download" at bounding box center [1042, 362] width 90 height 30
click at [950, 363] on link "Cancel" at bounding box center [952, 361] width 35 height 13
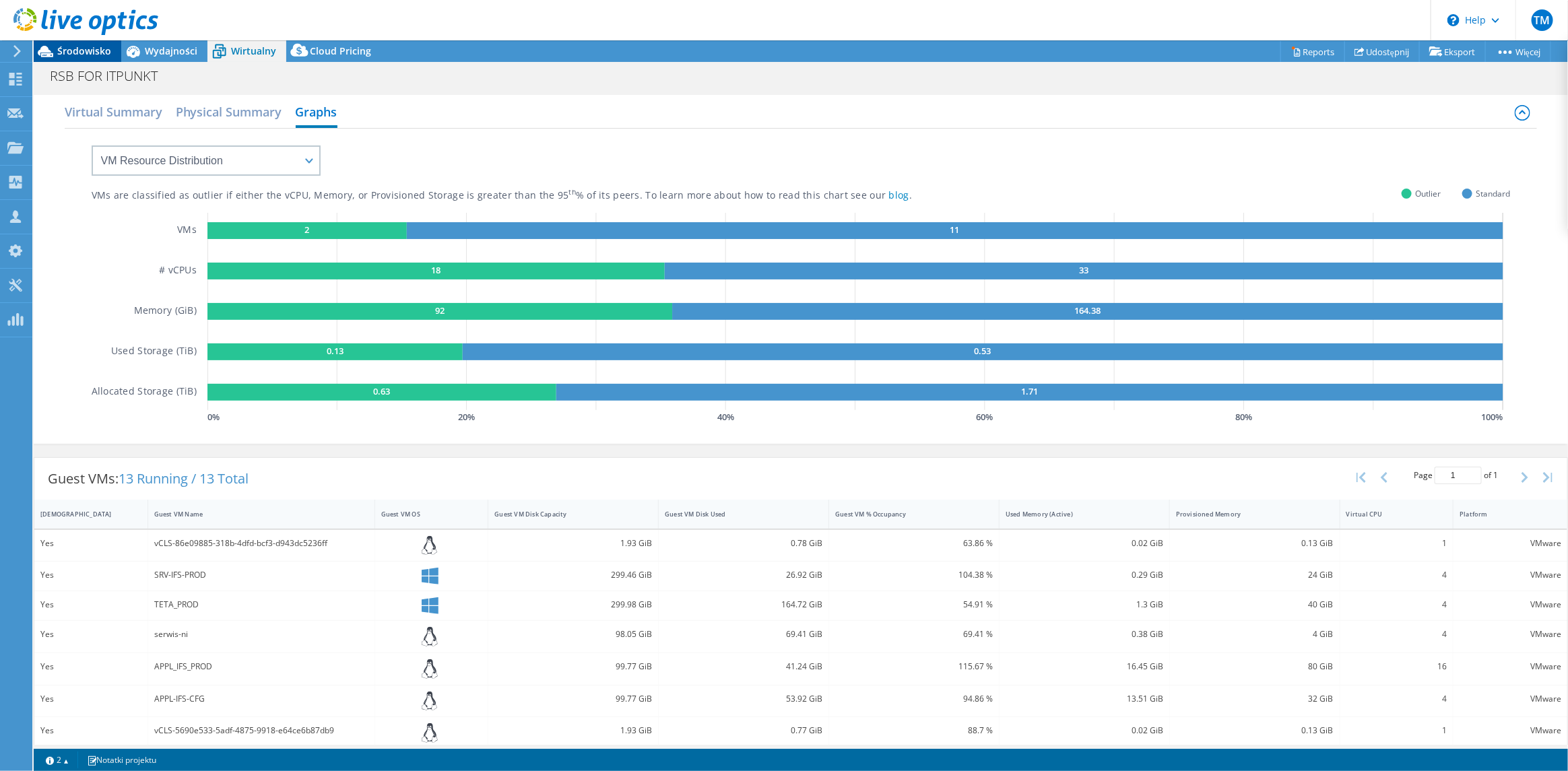
click at [80, 50] on span "Środowisko" at bounding box center [84, 50] width 54 height 13
